Goal: Task Accomplishment & Management: Manage account settings

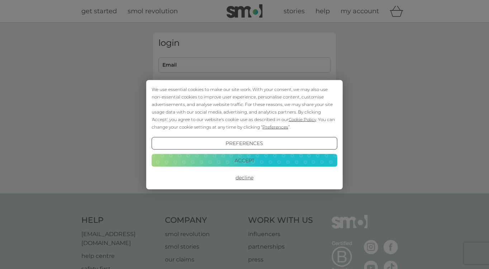
type input "[EMAIL_ADDRESS][DOMAIN_NAME]"
click at [243, 178] on button "Decline" at bounding box center [245, 177] width 186 height 13
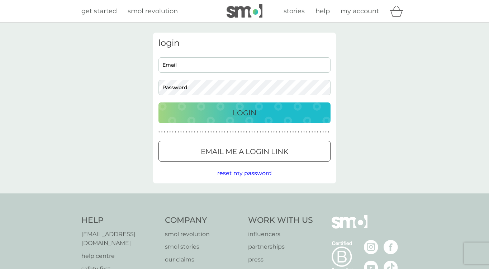
type input "[EMAIL_ADDRESS][DOMAIN_NAME]"
click at [243, 114] on p "Login" at bounding box center [244, 112] width 24 height 11
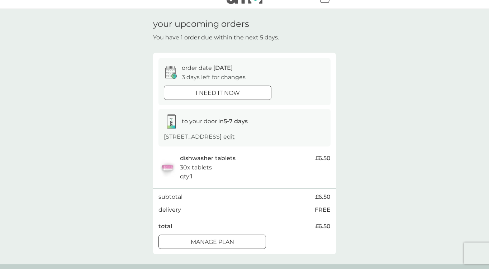
scroll to position [60, 0]
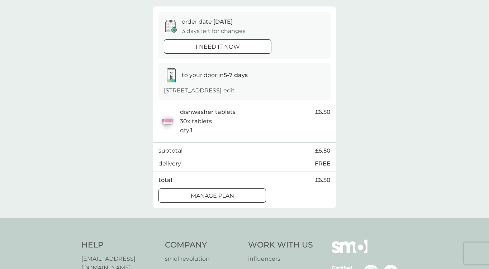
click at [235, 197] on div "Manage plan" at bounding box center [212, 195] width 107 height 9
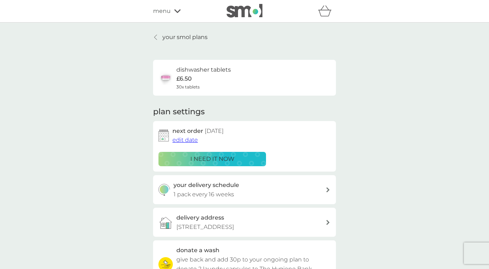
click at [184, 141] on span "edit date" at bounding box center [184, 139] width 25 height 7
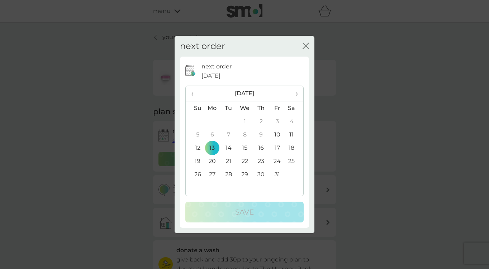
click at [211, 175] on td "27" at bounding box center [212, 174] width 16 height 13
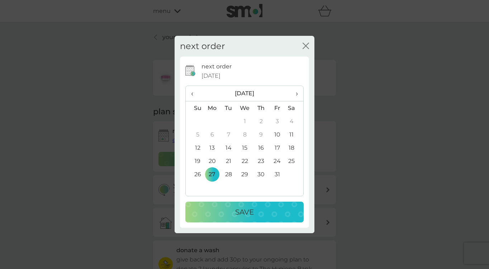
click at [250, 214] on p "Save" at bounding box center [244, 211] width 19 height 11
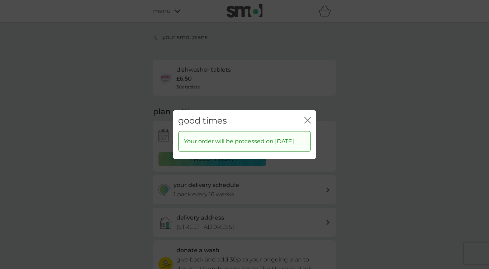
click at [310, 117] on icon "close" at bounding box center [307, 120] width 6 height 6
